Goal: Complete application form

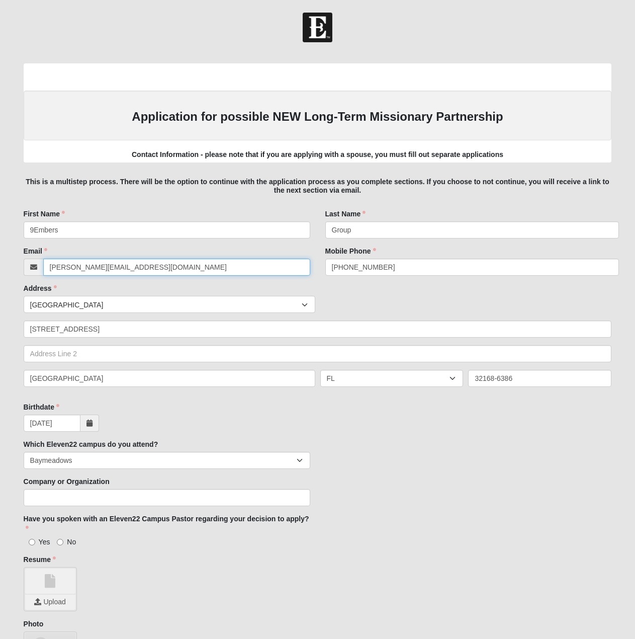
drag, startPoint x: 72, startPoint y: 267, endPoint x: 41, endPoint y: 268, distance: 31.2
click at [41, 268] on div "[PERSON_NAME][EMAIL_ADDRESS][DOMAIN_NAME]" at bounding box center [167, 267] width 287 height 17
type input "[PERSON_NAME][EMAIL_ADDRESS][DOMAIN_NAME]"
click at [411, 300] on div "Countries [GEOGRAPHIC_DATA] ------------------------ [GEOGRAPHIC_DATA] [GEOGRAP…" at bounding box center [318, 304] width 594 height 17
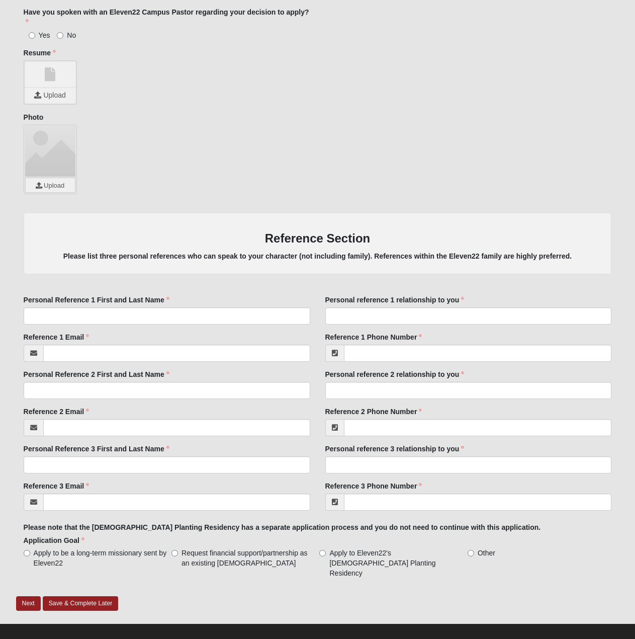
scroll to position [507, 0]
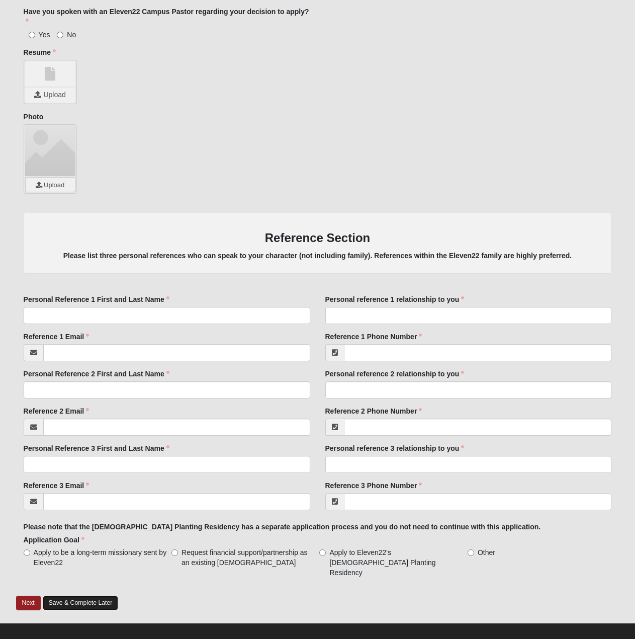
click at [81, 596] on link "Save & Complete Later" at bounding box center [81, 603] width 76 height 15
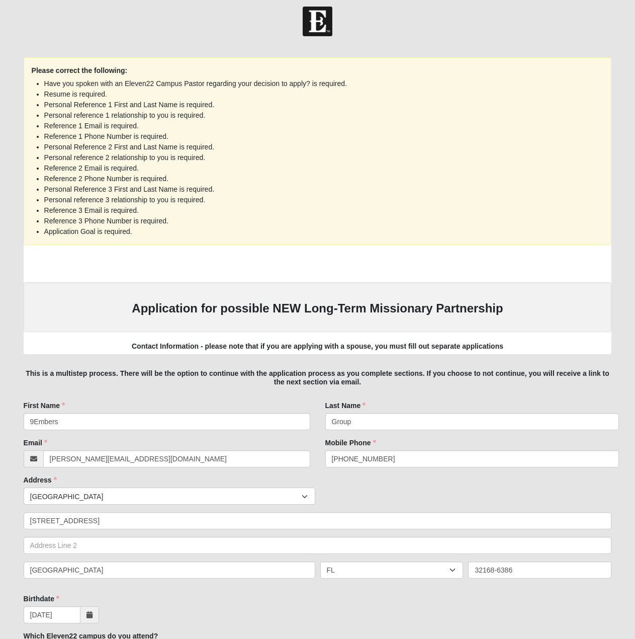
scroll to position [0, 0]
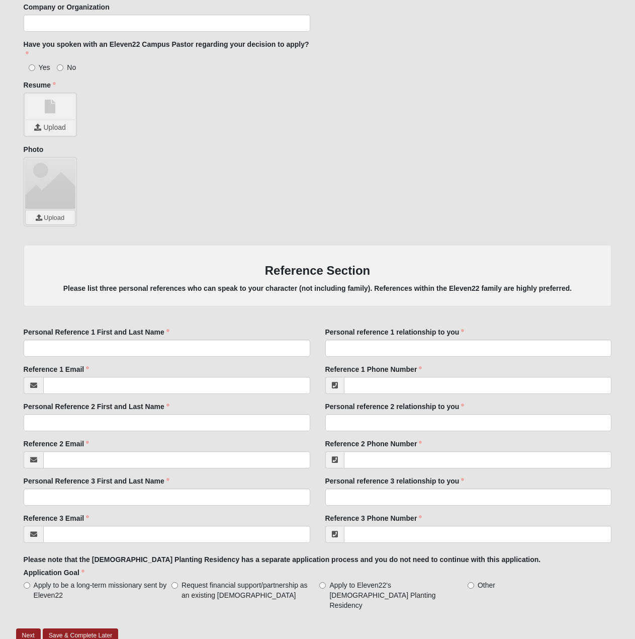
scroll to position [457, 0]
